Goal: Task Accomplishment & Management: Complete application form

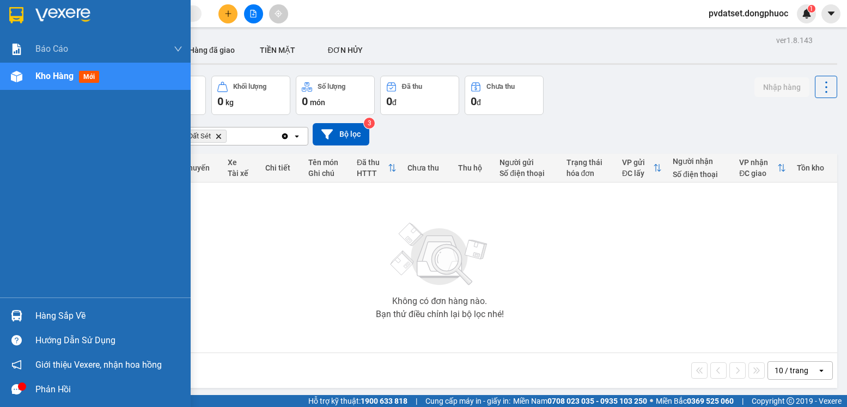
click at [102, 322] on div "Hàng sắp về" at bounding box center [108, 316] width 147 height 16
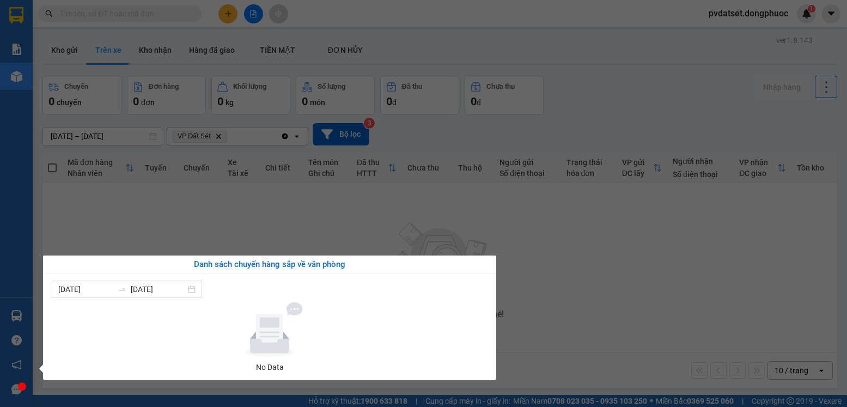
drag, startPoint x: 280, startPoint y: 229, endPoint x: 176, endPoint y: 163, distance: 123.1
click at [277, 228] on section "Kết quả tìm kiếm ( 0 ) Bộ lọc Ngày tạo đơn gần nhất No Data pvdatset.dongphuoc …" at bounding box center [423, 203] width 847 height 407
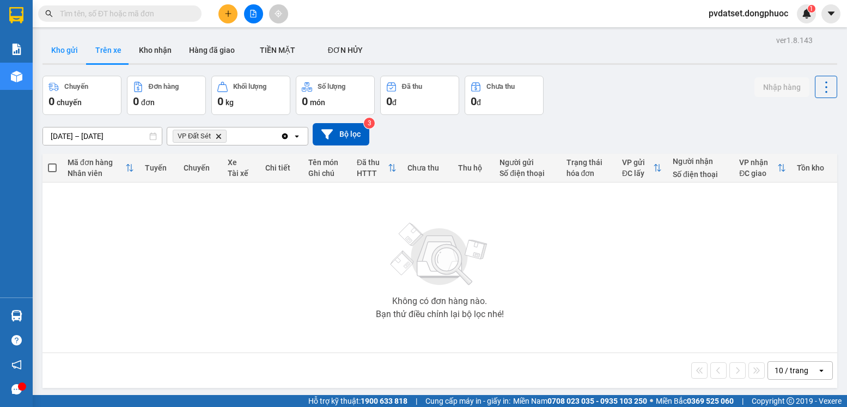
click at [65, 51] on button "Kho gửi" at bounding box center [64, 50] width 44 height 26
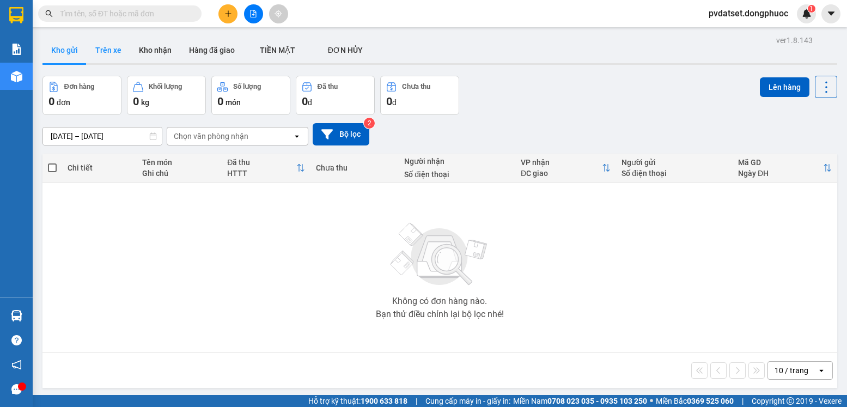
click at [109, 49] on button "Trên xe" at bounding box center [109, 50] width 44 height 26
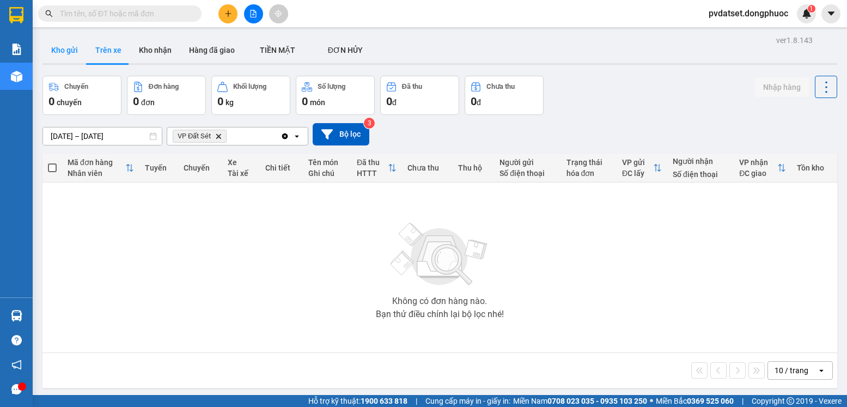
click at [56, 51] on button "Kho gửi" at bounding box center [64, 50] width 44 height 26
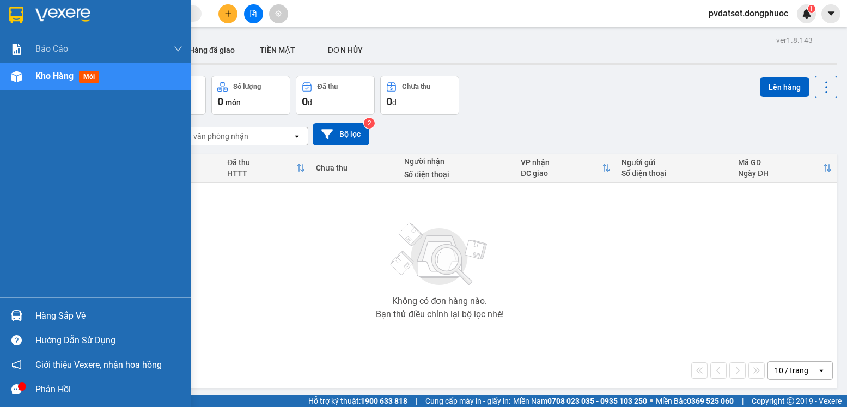
click at [45, 304] on div "Hàng sắp về" at bounding box center [95, 315] width 191 height 25
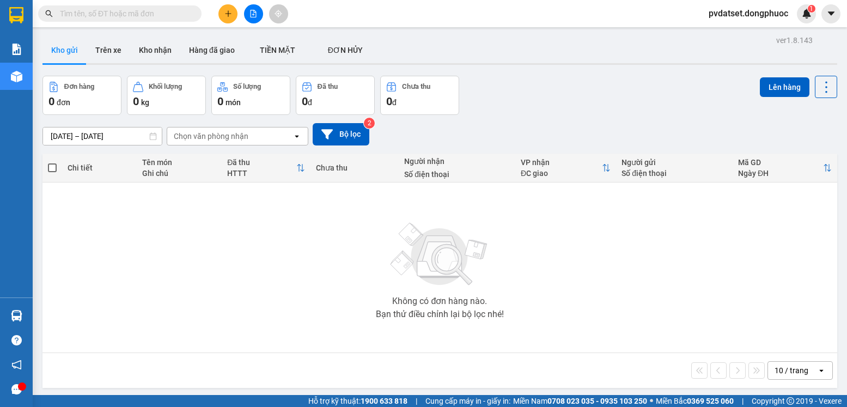
click at [258, 222] on section "Kết quả tìm kiếm ( 0 ) Bộ lọc Ngày tạo đơn gần nhất No Data pvdatset.dongphuoc …" at bounding box center [423, 203] width 847 height 407
click at [94, 52] on button "Trên xe" at bounding box center [109, 50] width 44 height 26
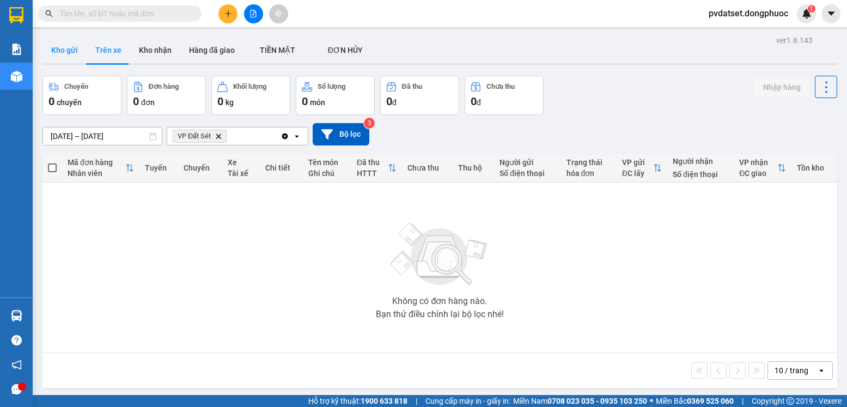
click at [62, 53] on button "Kho gửi" at bounding box center [64, 50] width 44 height 26
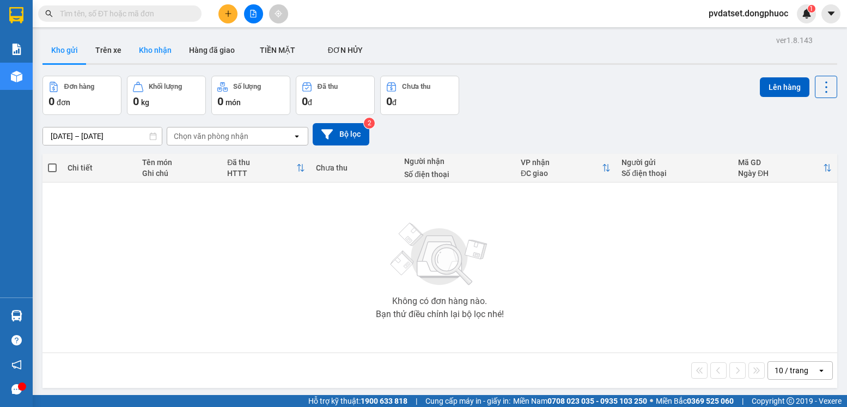
click at [143, 46] on button "Kho nhận" at bounding box center [155, 50] width 50 height 26
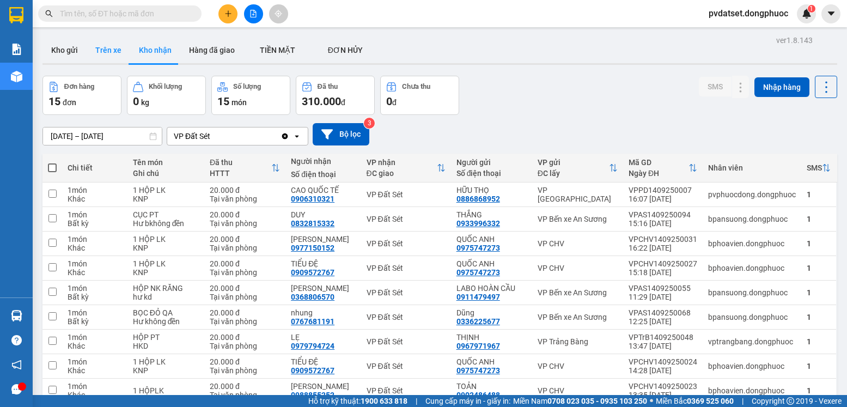
click at [101, 53] on button "Trên xe" at bounding box center [109, 50] width 44 height 26
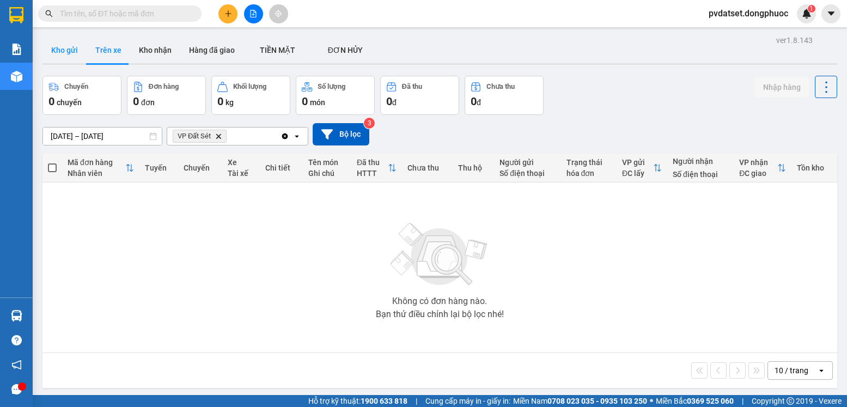
click at [68, 52] on button "Kho gửi" at bounding box center [64, 50] width 44 height 26
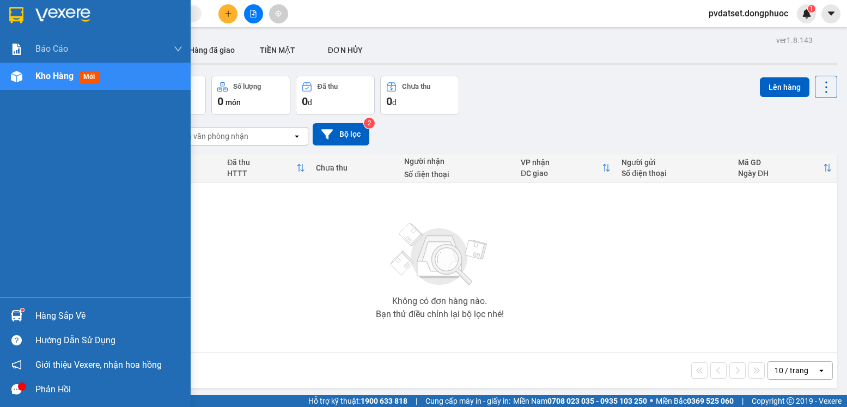
drag, startPoint x: 20, startPoint y: 315, endPoint x: 63, endPoint y: 315, distance: 42.5
click at [21, 315] on img at bounding box center [16, 315] width 11 height 11
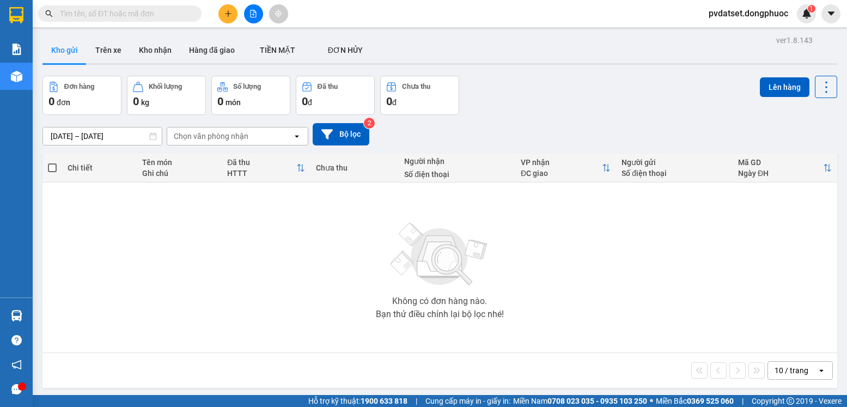
click at [301, 240] on section "Kết quả tìm kiếm ( 0 ) Bộ lọc Ngày tạo đơn gần nhất No Data pvdatset.dongphuoc …" at bounding box center [423, 203] width 847 height 407
click at [100, 51] on button "Trên xe" at bounding box center [109, 50] width 44 height 26
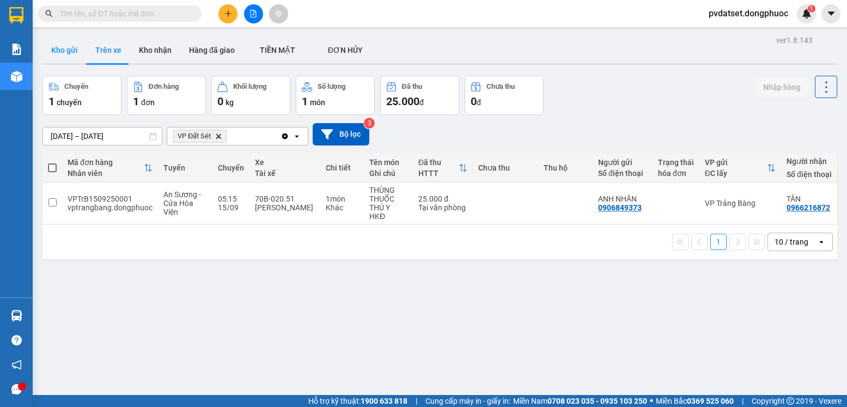
click at [56, 52] on button "Kho gửi" at bounding box center [64, 50] width 44 height 26
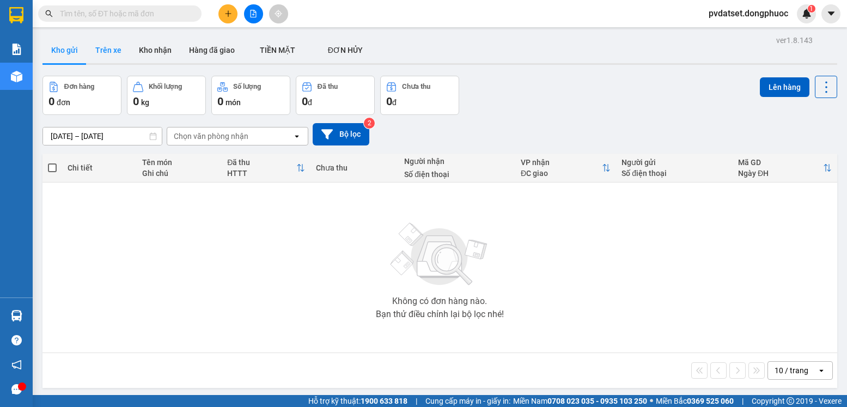
click at [104, 52] on button "Trên xe" at bounding box center [109, 50] width 44 height 26
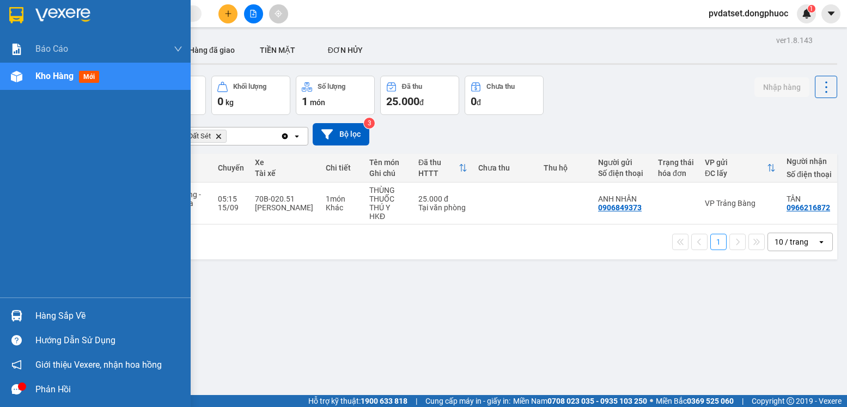
click at [71, 314] on div "Hàng sắp về" at bounding box center [108, 316] width 147 height 16
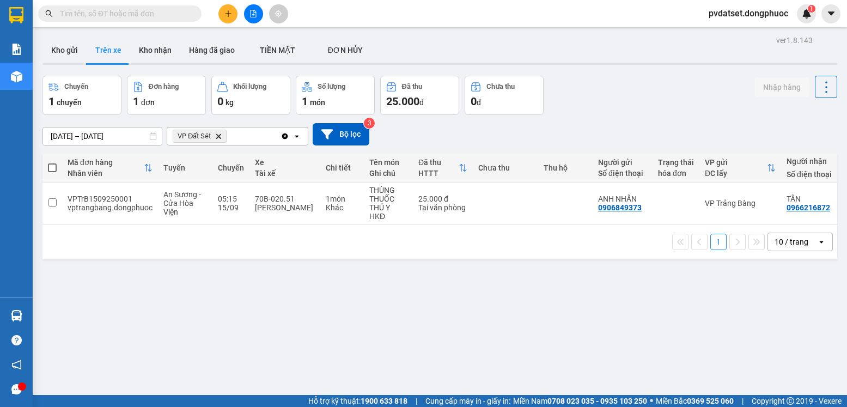
click at [557, 276] on section "Kết quả tìm kiếm ( 0 ) Bộ lọc Ngày tạo đơn gần nhất No Data pvdatset.dongphuoc …" at bounding box center [423, 203] width 847 height 407
click at [219, 19] on button at bounding box center [227, 13] width 19 height 19
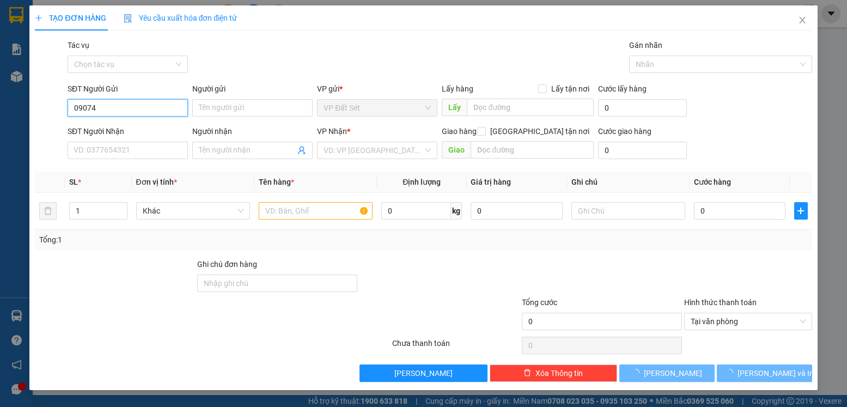
type input "090744"
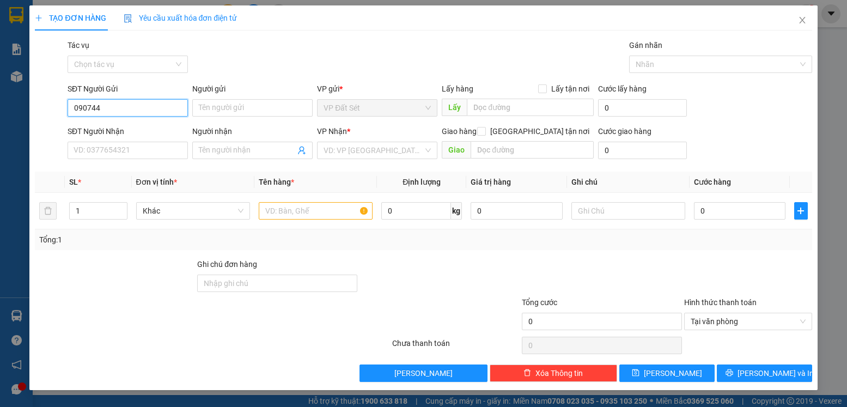
drag, startPoint x: 99, startPoint y: 112, endPoint x: 44, endPoint y: 115, distance: 55.1
click at [44, 115] on div "SĐT Người Gửi 090744 090744 Người gửi Tên người gửi VP gửi * VP Đất Sét Lấy hàn…" at bounding box center [423, 102] width 779 height 38
click at [133, 130] on div "0988704157 - ÚT" at bounding box center [127, 130] width 107 height 12
type input "0988704157"
type input "ÚT"
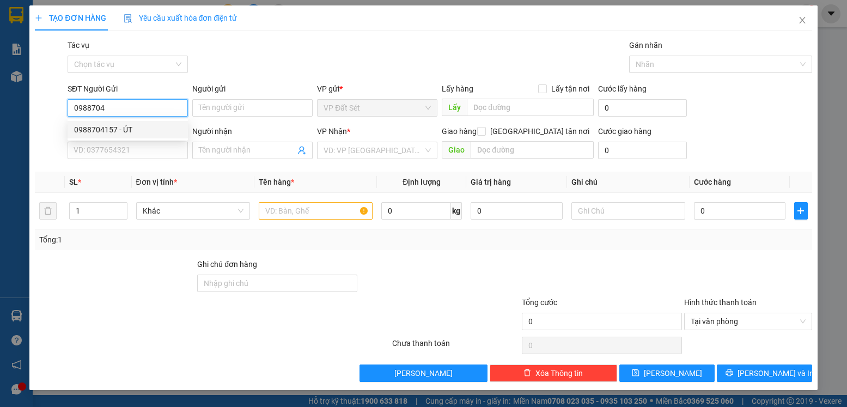
type input "0907448829"
type input "vinh"
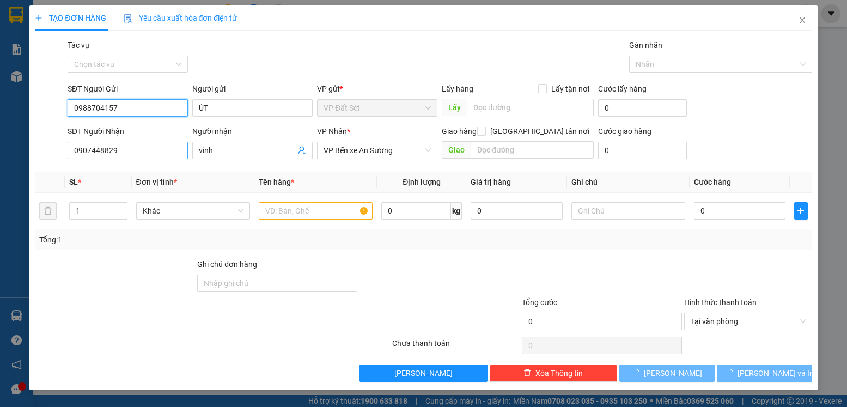
type input "20.000"
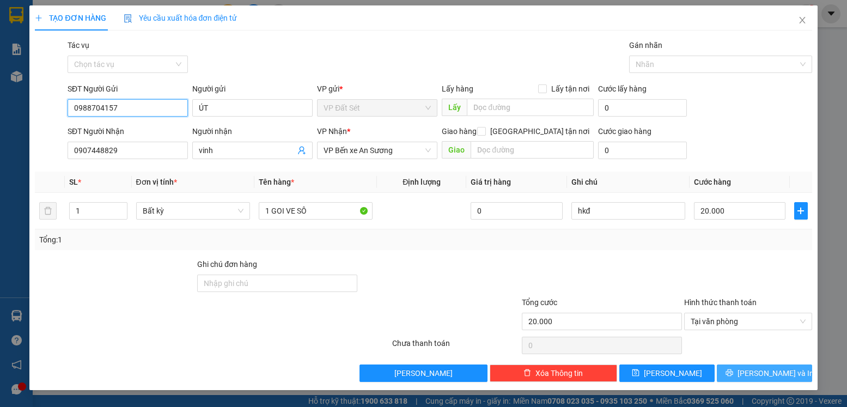
type input "0988704157"
click at [772, 372] on span "[PERSON_NAME] và In" at bounding box center [775, 373] width 76 height 12
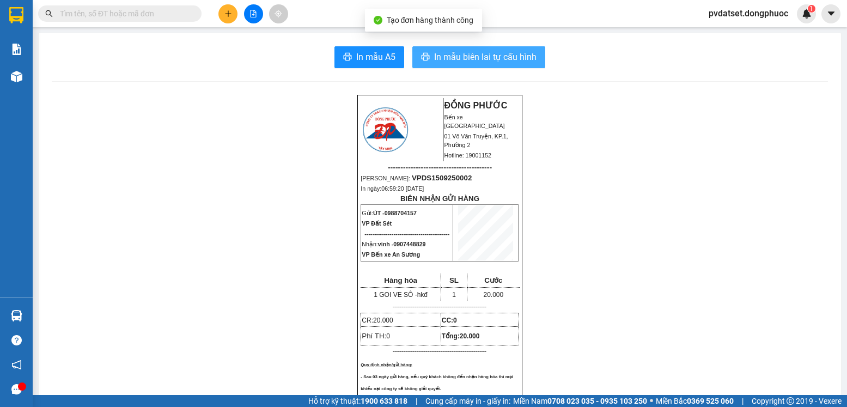
click at [472, 58] on span "In mẫu biên lai tự cấu hình" at bounding box center [485, 57] width 102 height 14
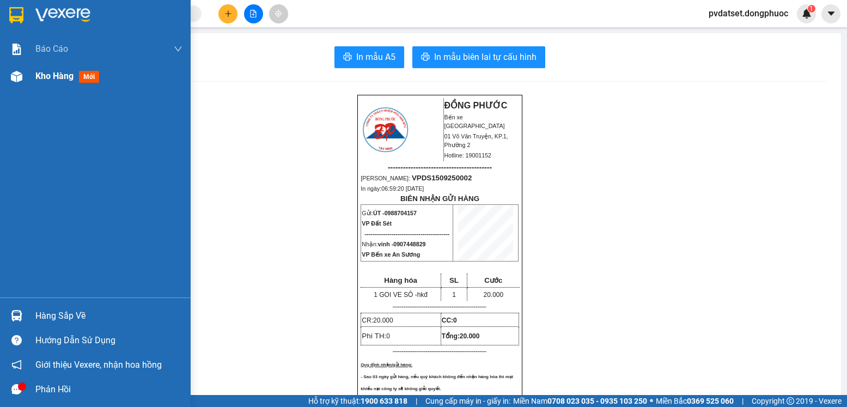
click at [48, 82] on div "Kho hàng mới" at bounding box center [69, 76] width 68 height 14
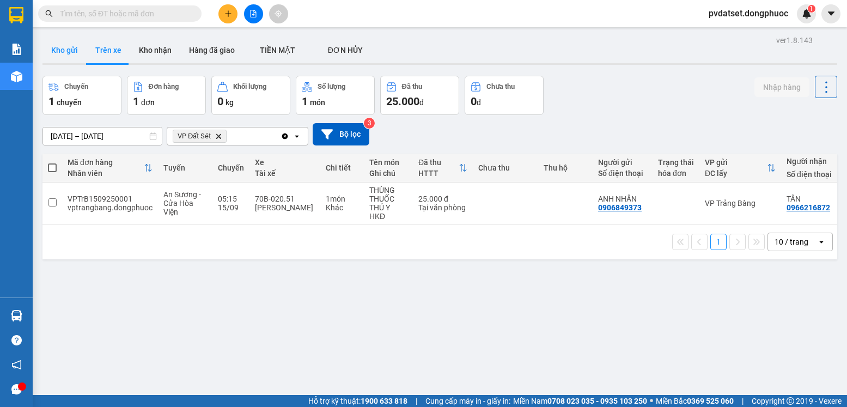
click at [72, 52] on button "Kho gửi" at bounding box center [64, 50] width 44 height 26
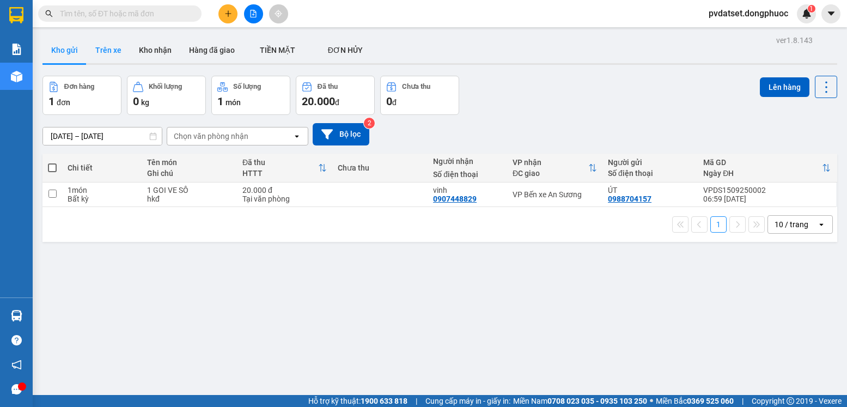
click at [97, 57] on button "Trên xe" at bounding box center [109, 50] width 44 height 26
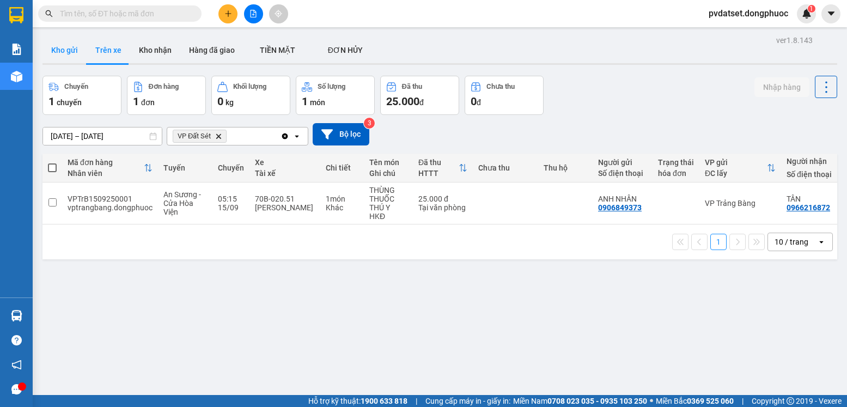
click at [69, 52] on button "Kho gửi" at bounding box center [64, 50] width 44 height 26
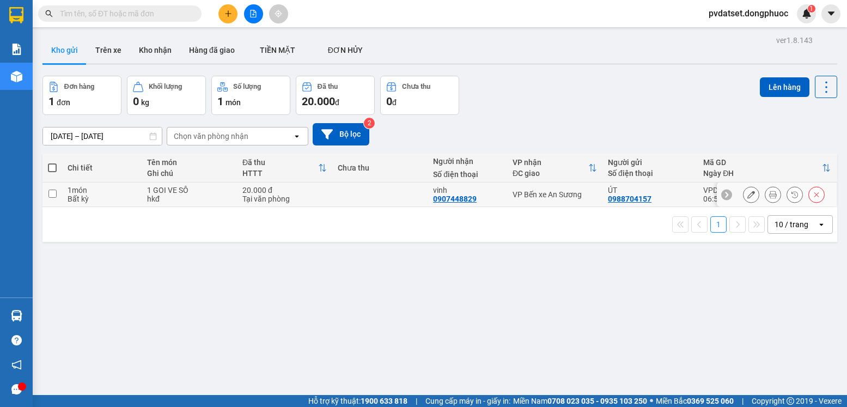
click at [550, 200] on td "VP Bến xe An Sương" at bounding box center [554, 194] width 95 height 25
checkbox input "true"
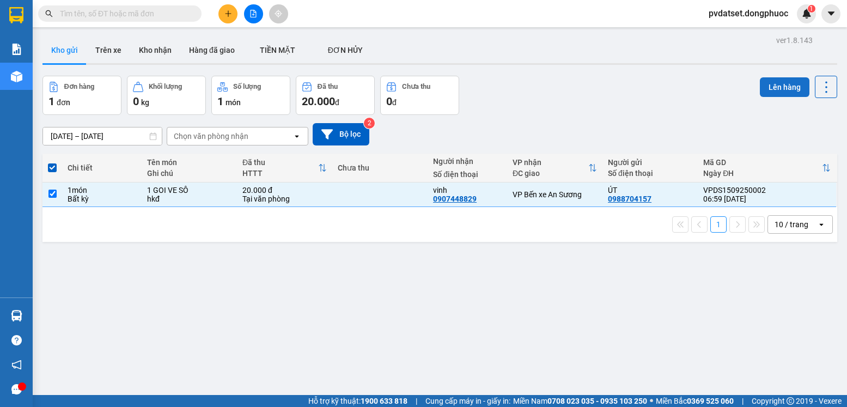
click at [764, 91] on button "Lên hàng" at bounding box center [785, 87] width 50 height 20
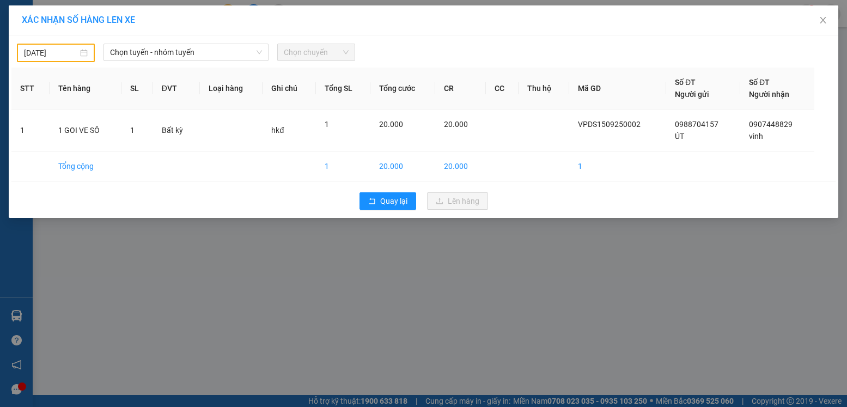
click at [62, 56] on input "[DATE]" at bounding box center [51, 53] width 54 height 12
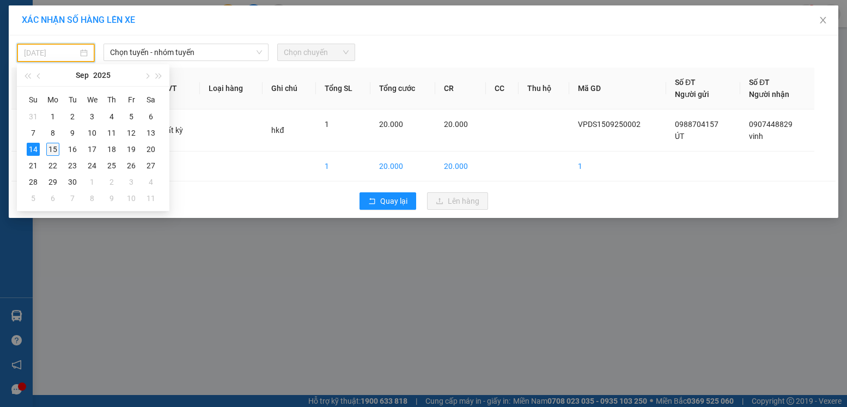
click at [51, 150] on div "15" at bounding box center [52, 149] width 13 height 13
type input "[DATE]"
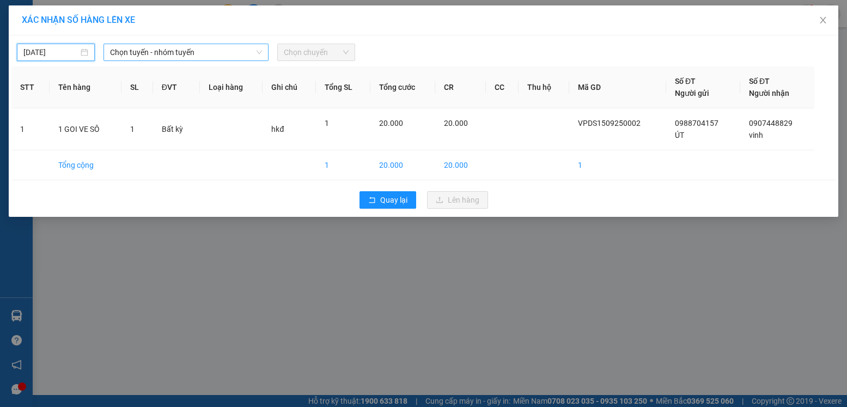
click at [164, 60] on span "Chọn tuyến - nhóm tuyến" at bounding box center [186, 52] width 152 height 16
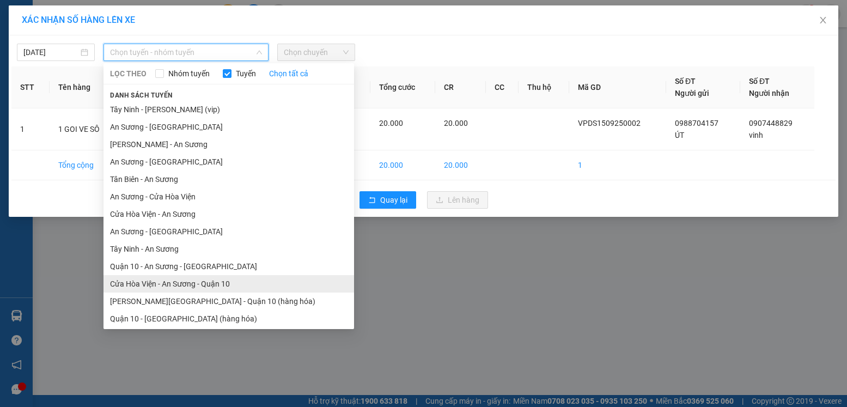
click at [198, 287] on li "Cửa Hòa Viện - An Sương - Quận 10" at bounding box center [228, 283] width 251 height 17
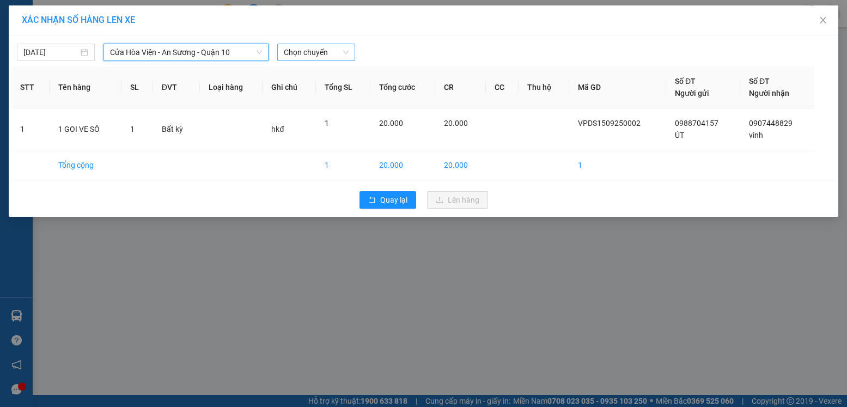
click at [313, 54] on span "Chọn chuyến" at bounding box center [316, 52] width 65 height 16
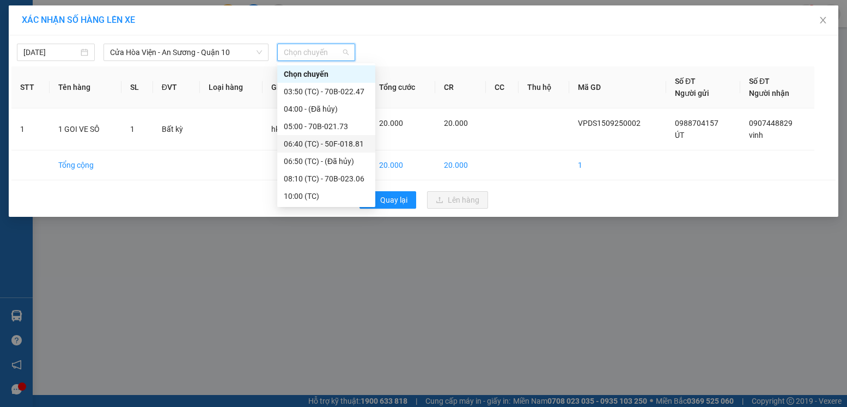
click at [338, 145] on div "06:40 (TC) - 50F-018.81" at bounding box center [326, 144] width 85 height 12
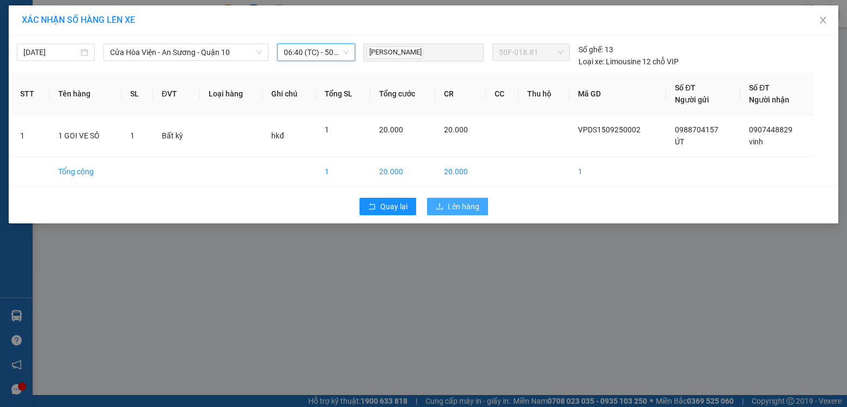
click at [460, 209] on span "Lên hàng" at bounding box center [464, 206] width 32 height 12
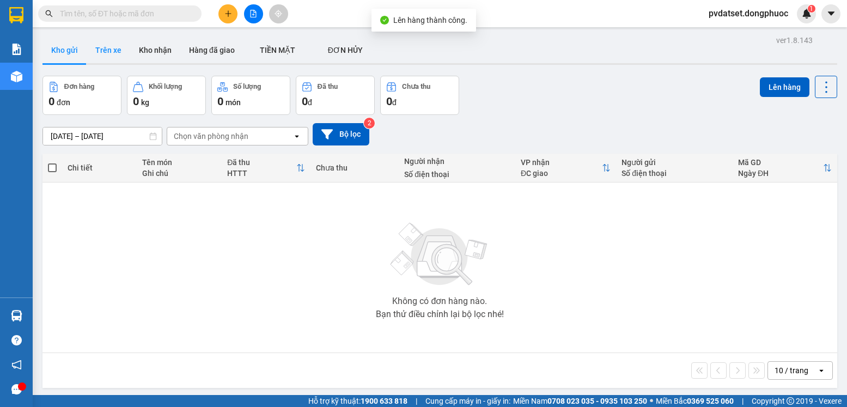
click at [110, 54] on button "Trên xe" at bounding box center [109, 50] width 44 height 26
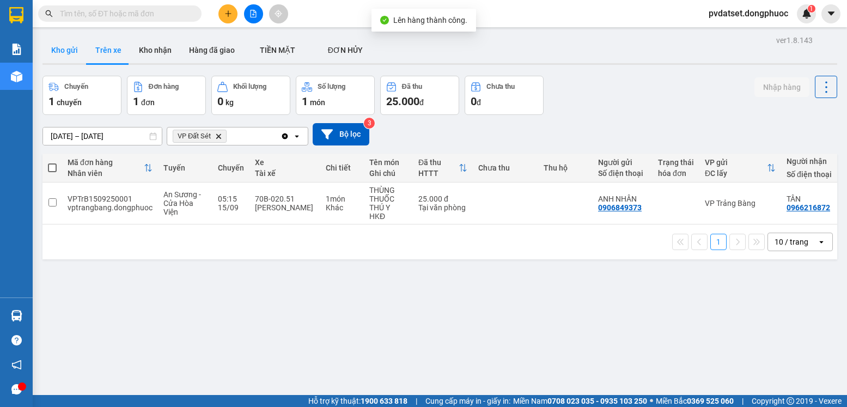
click at [72, 52] on button "Kho gửi" at bounding box center [64, 50] width 44 height 26
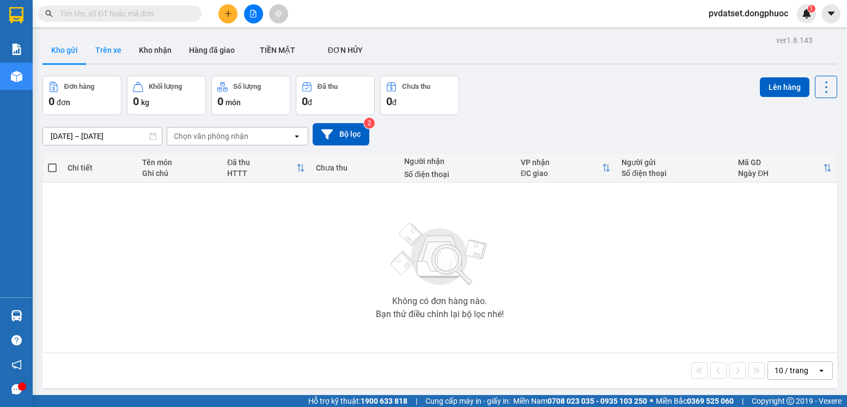
drag, startPoint x: 99, startPoint y: 44, endPoint x: 75, endPoint y: 52, distance: 25.3
click at [99, 45] on button "Trên xe" at bounding box center [109, 50] width 44 height 26
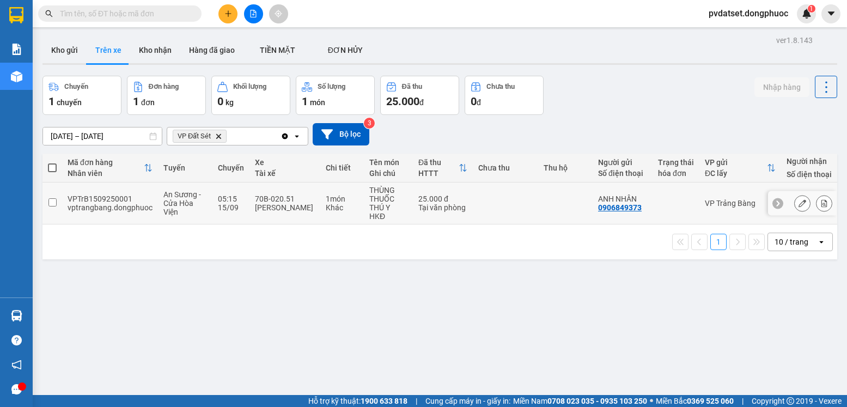
drag, startPoint x: 559, startPoint y: 193, endPoint x: 569, endPoint y: 193, distance: 9.8
click at [559, 193] on td at bounding box center [565, 203] width 54 height 42
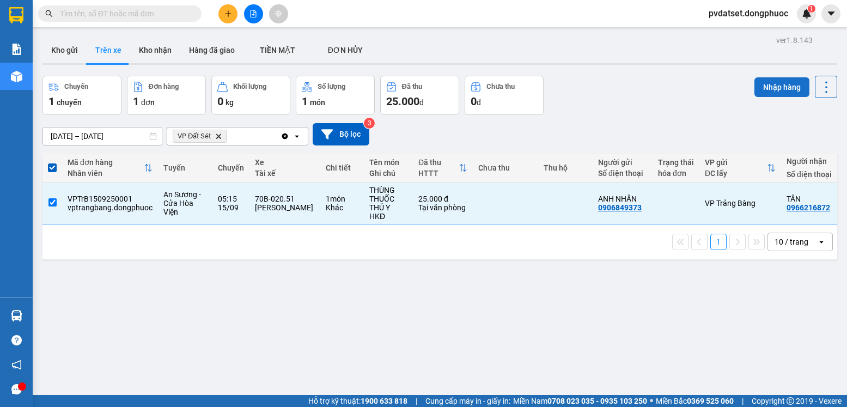
click at [776, 90] on button "Nhập hàng" at bounding box center [781, 87] width 55 height 20
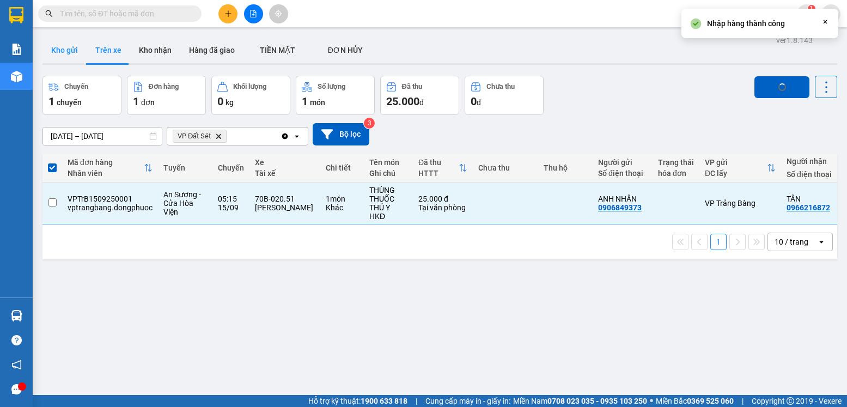
checkbox input "false"
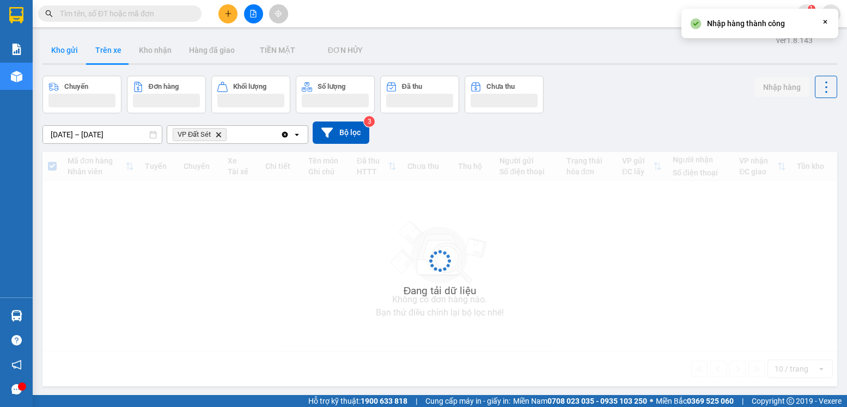
click at [69, 46] on button "Kho gửi" at bounding box center [64, 50] width 44 height 26
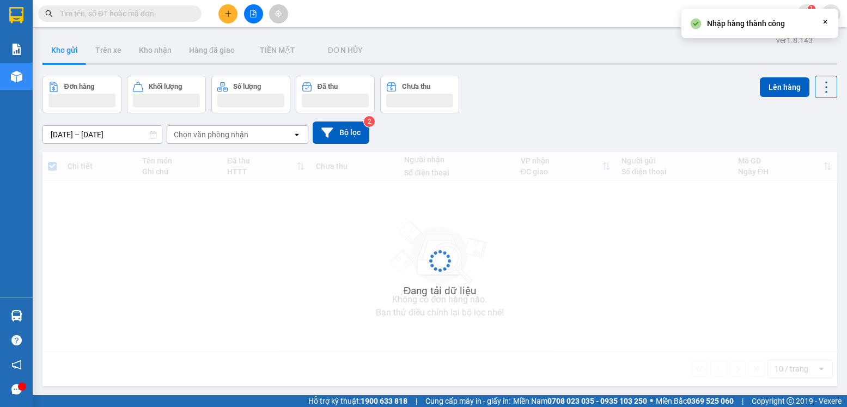
click at [69, 46] on button "Kho gửi" at bounding box center [64, 50] width 44 height 26
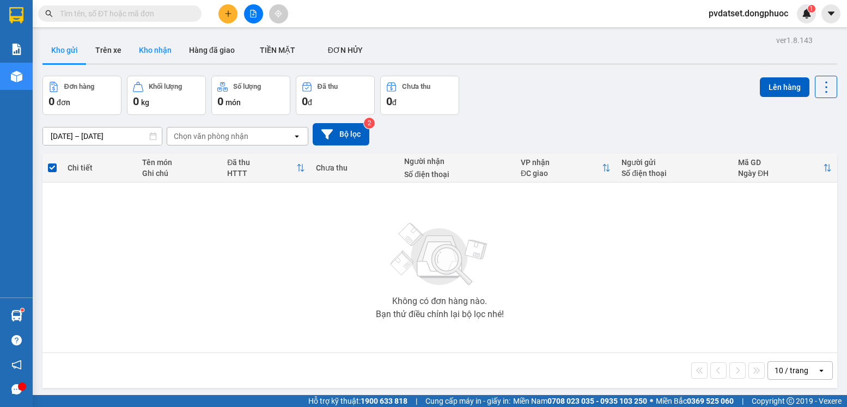
click at [146, 48] on button "Kho nhận" at bounding box center [155, 50] width 50 height 26
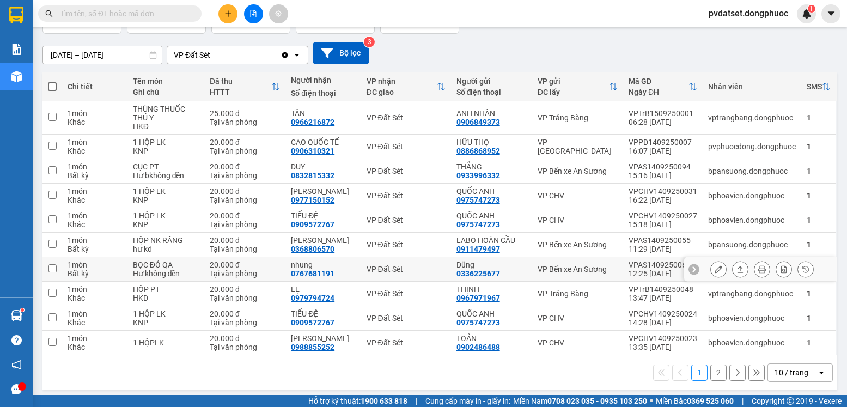
scroll to position [86, 0]
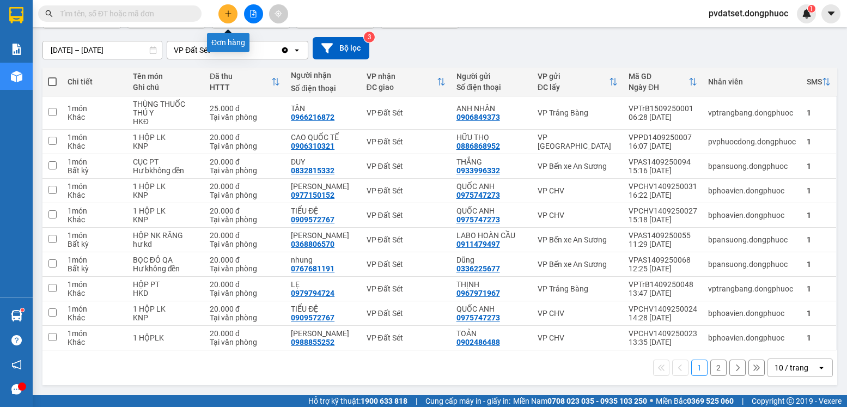
click at [229, 15] on icon "plus" at bounding box center [228, 14] width 8 height 8
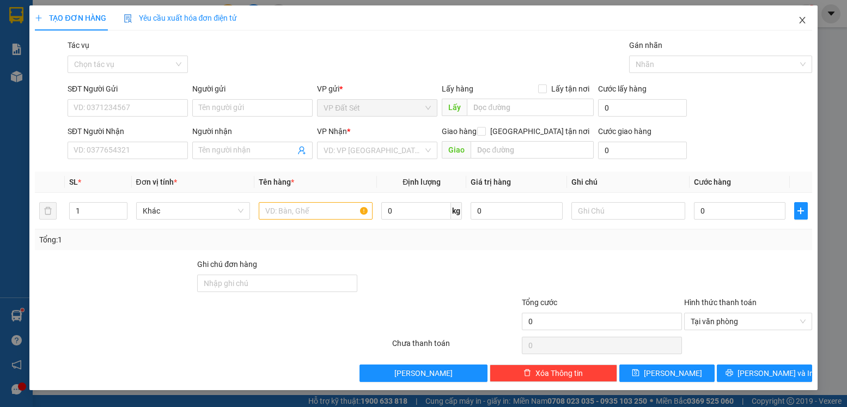
click at [801, 25] on span "Close" at bounding box center [802, 20] width 30 height 30
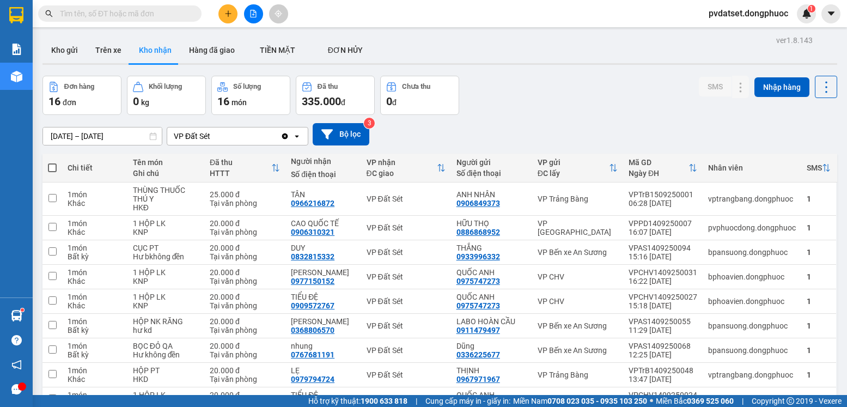
click at [226, 10] on icon "plus" at bounding box center [228, 14] width 8 height 8
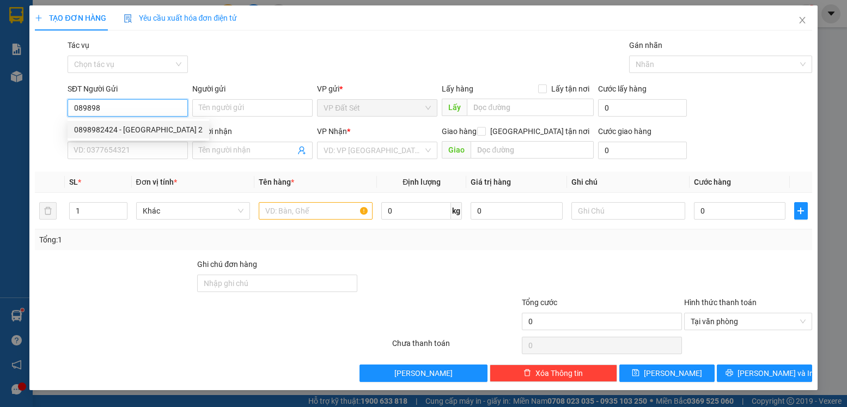
click at [139, 129] on div "0898982424 - [GEOGRAPHIC_DATA] 2" at bounding box center [138, 130] width 129 height 12
type input "0898982424"
type input "MỸ ANH 2"
type input "0585747447"
type input "PHÁT"
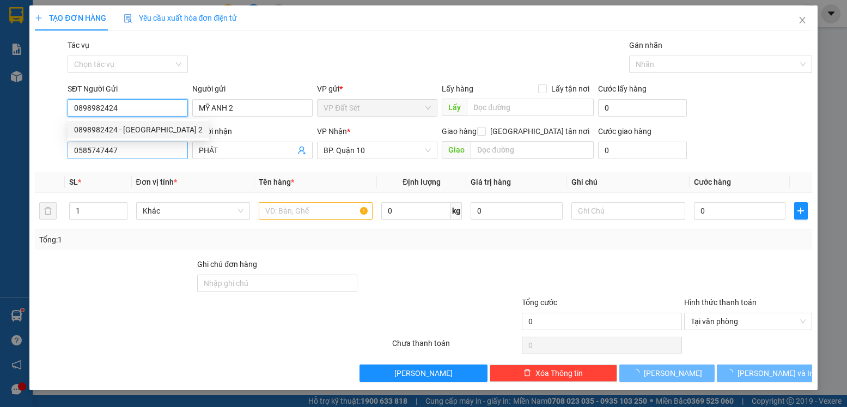
type input "30.000"
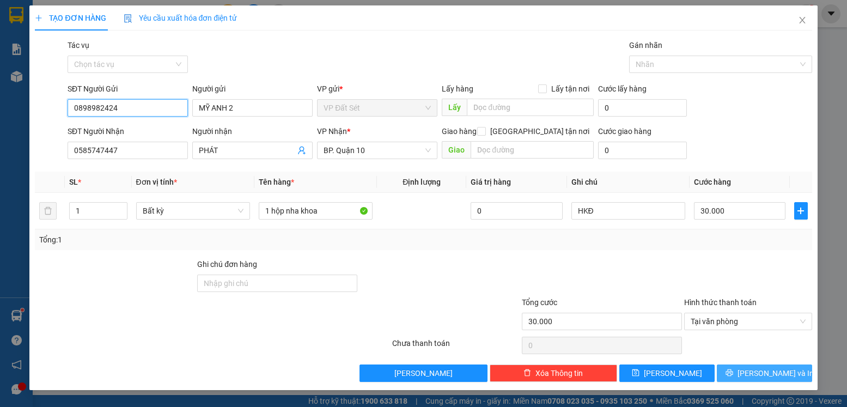
type input "0898982424"
click at [763, 372] on span "[PERSON_NAME] và In" at bounding box center [775, 373] width 76 height 12
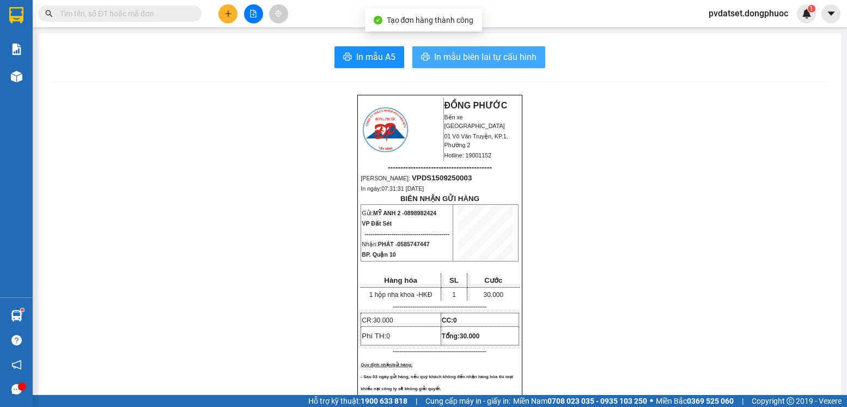
click at [486, 46] on button "In mẫu biên lai tự cấu hình" at bounding box center [478, 57] width 133 height 22
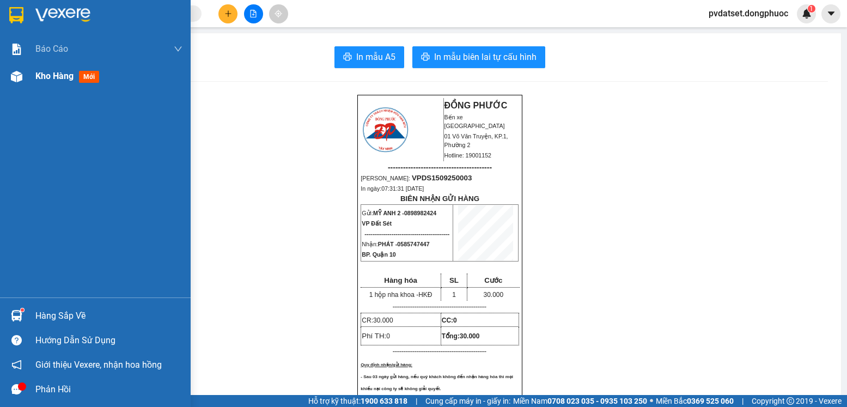
click at [121, 81] on div "Kho hàng mới" at bounding box center [108, 76] width 147 height 27
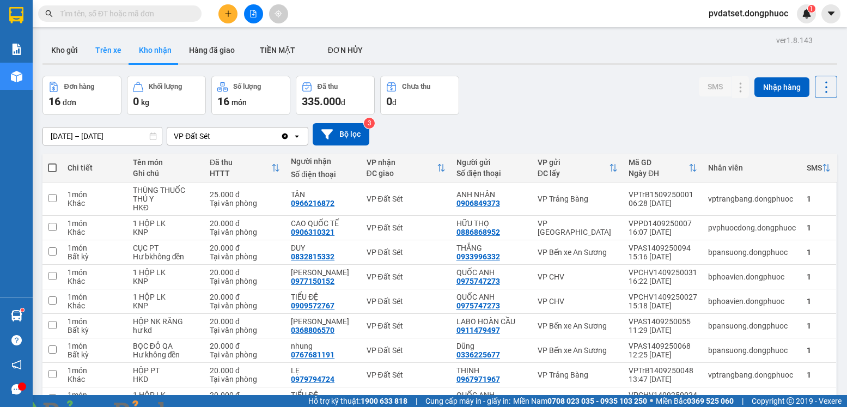
click at [111, 48] on button "Trên xe" at bounding box center [109, 50] width 44 height 26
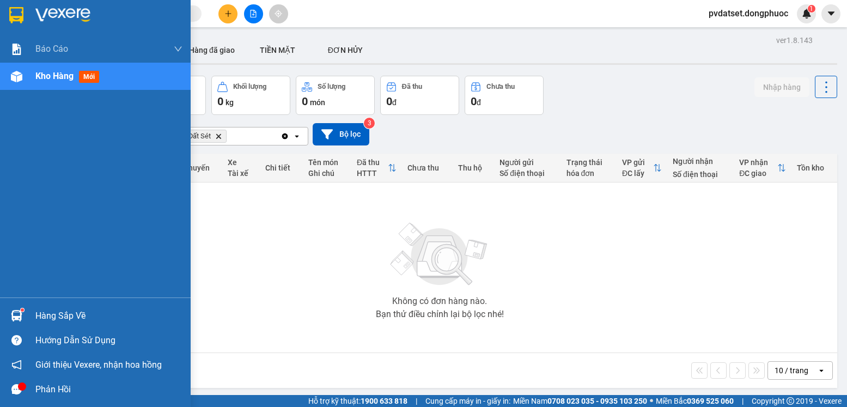
click at [34, 325] on div "Hàng sắp về" at bounding box center [95, 315] width 191 height 25
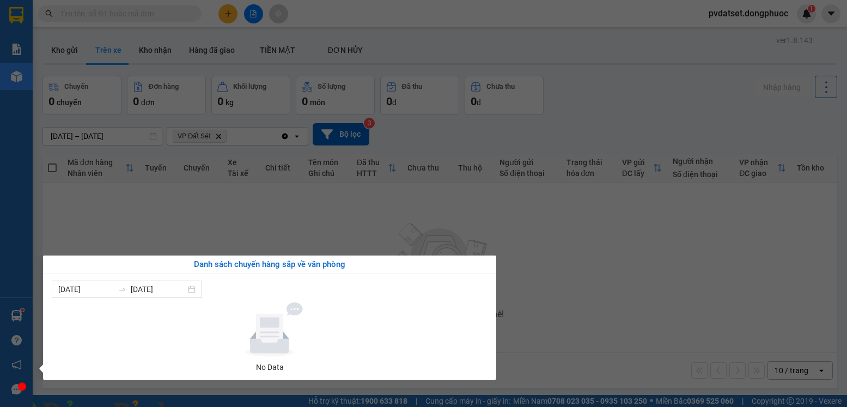
click at [236, 235] on section "Kết quả tìm kiếm ( 0 ) Bộ lọc Ngày tạo đơn gần nhất No Data pvdatset.dongphuoc …" at bounding box center [423, 203] width 847 height 407
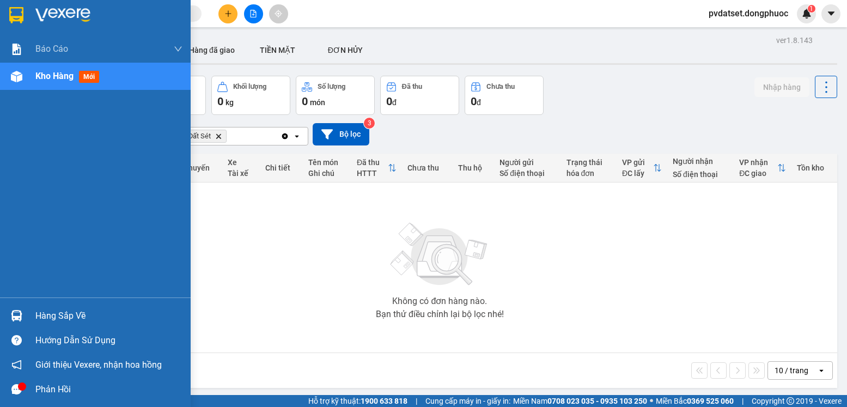
click at [47, 309] on div "Hàng sắp về" at bounding box center [108, 316] width 147 height 16
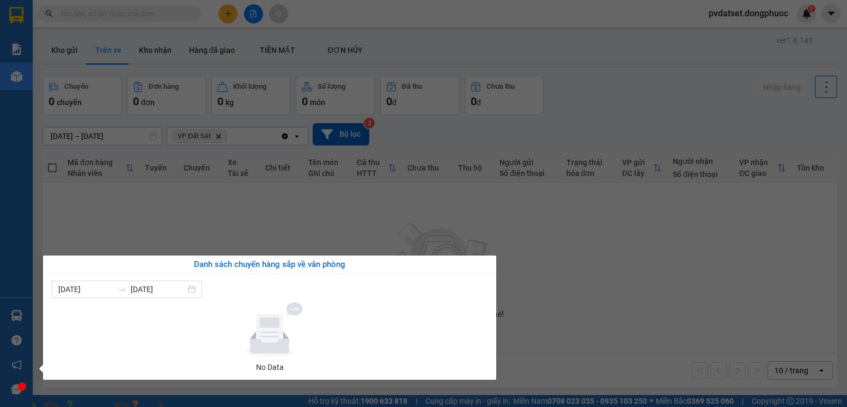
click at [248, 215] on section "Kết quả tìm kiếm ( 0 ) Bộ lọc Ngày tạo đơn gần nhất No Data pvdatset.dongphuoc …" at bounding box center [423, 203] width 847 height 407
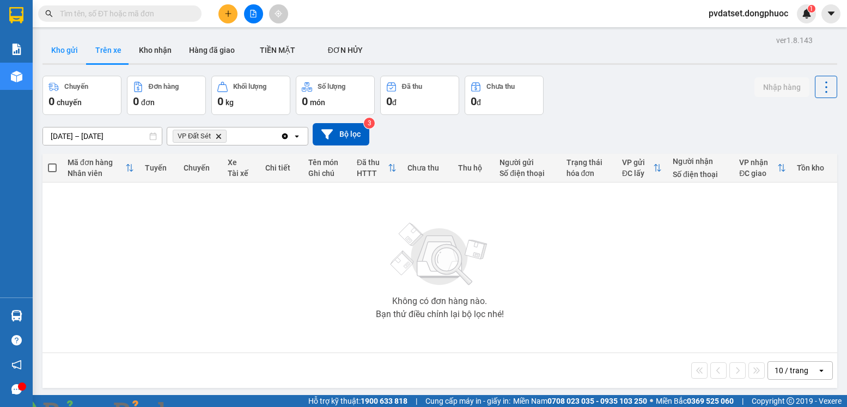
click at [56, 48] on button "Kho gửi" at bounding box center [64, 50] width 44 height 26
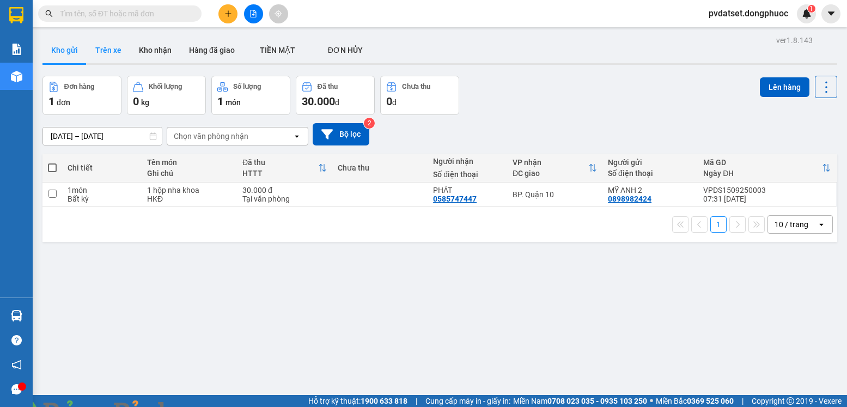
click at [109, 47] on button "Trên xe" at bounding box center [109, 50] width 44 height 26
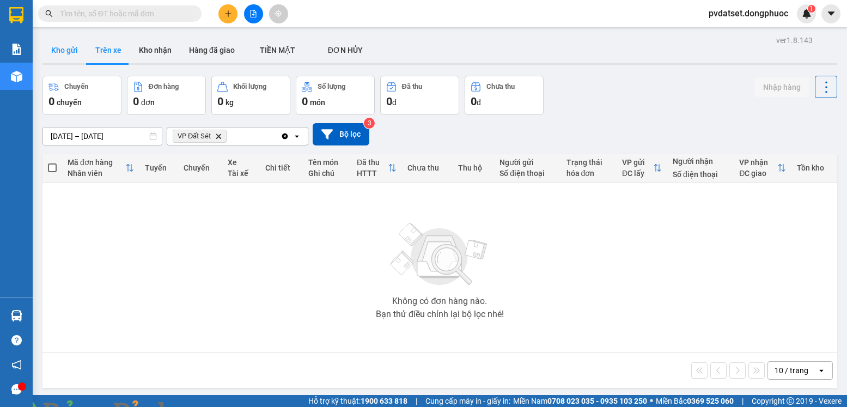
click at [67, 54] on button "Kho gửi" at bounding box center [64, 50] width 44 height 26
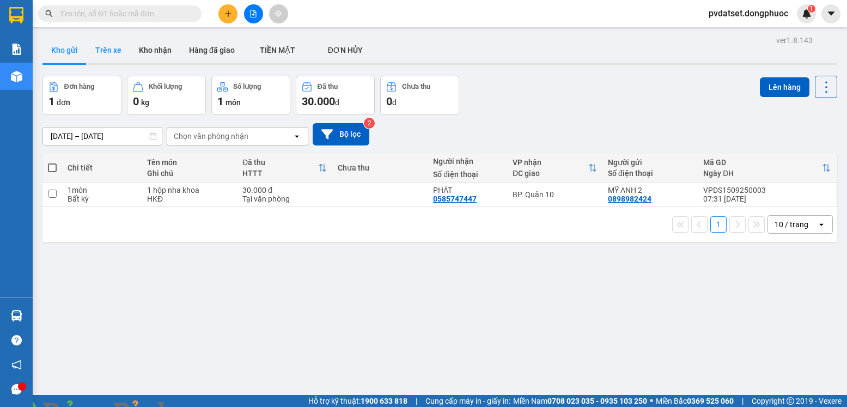
click at [98, 38] on button "Trên xe" at bounding box center [109, 50] width 44 height 26
